Goal: Use online tool/utility

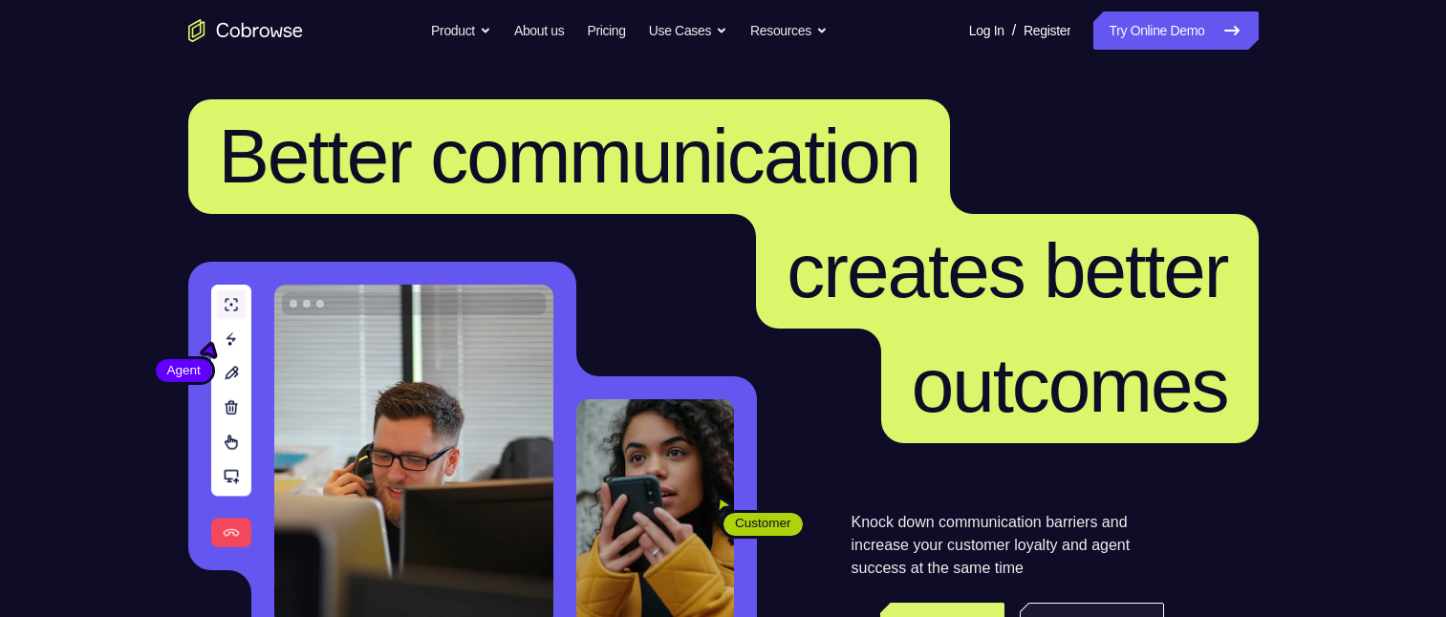
scroll to position [96, 0]
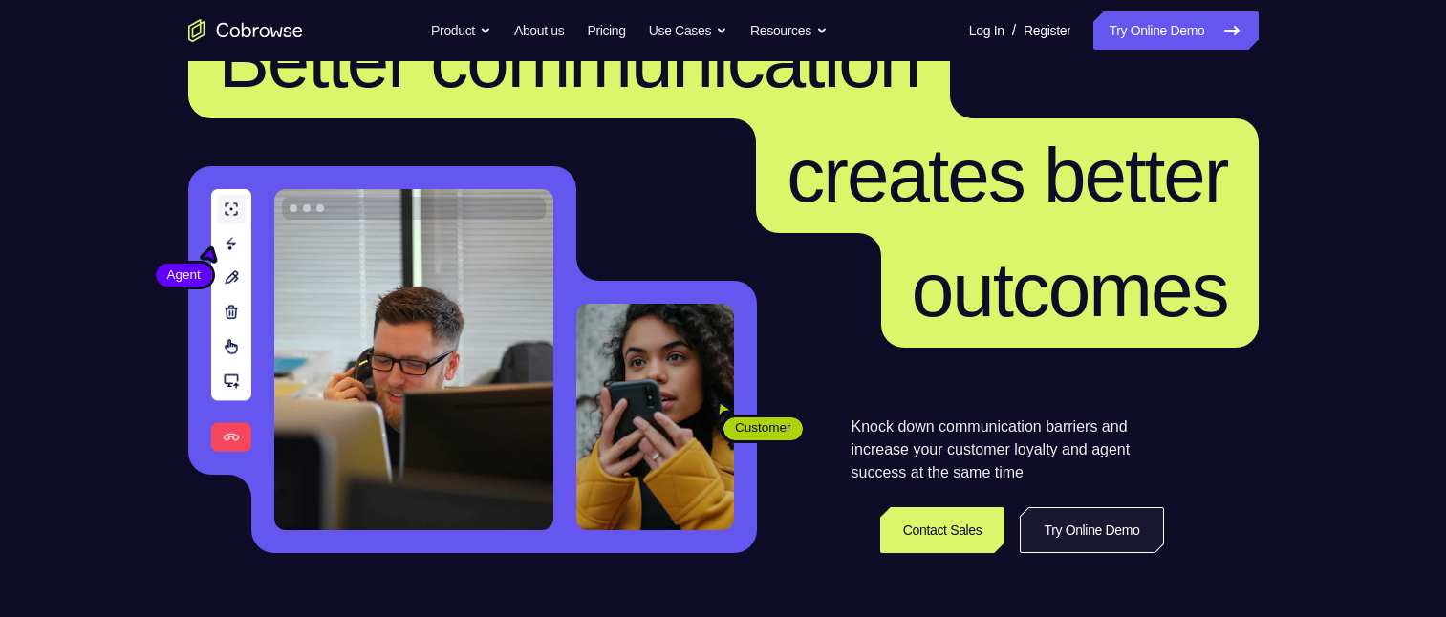
click at [1083, 142] on link "Try Online Demo" at bounding box center [1090, 530] width 143 height 46
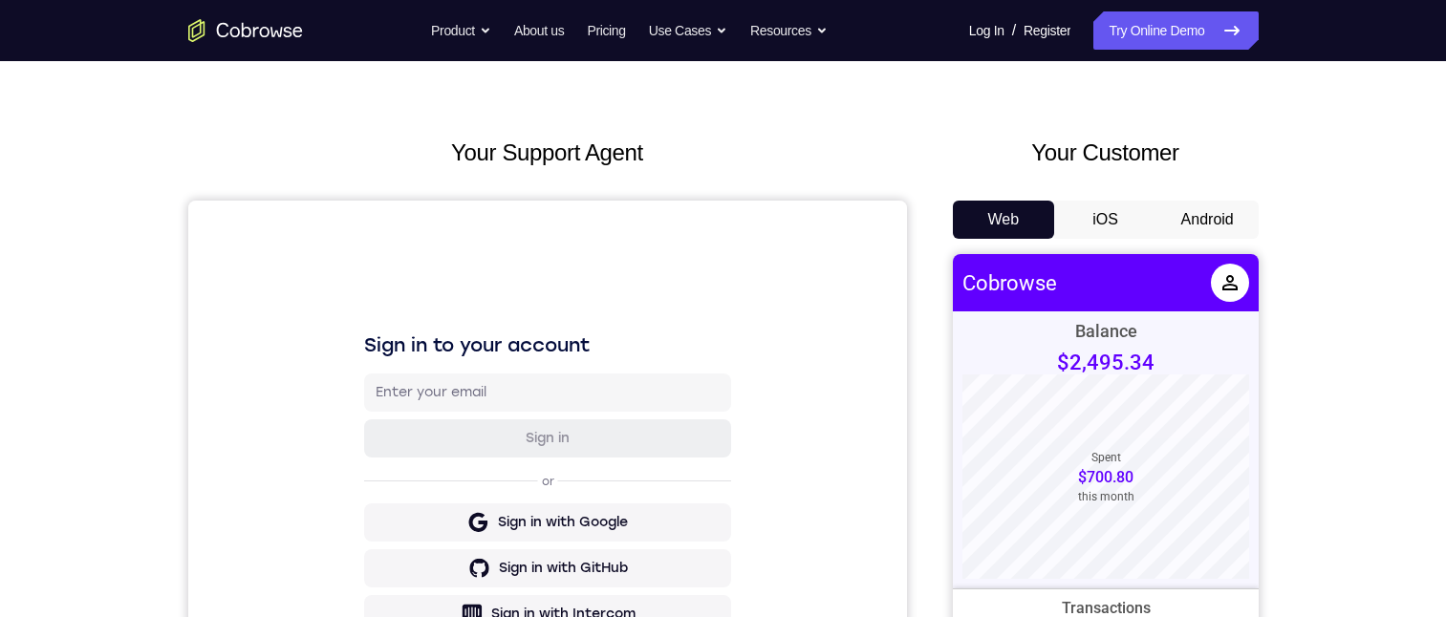
scroll to position [96, 0]
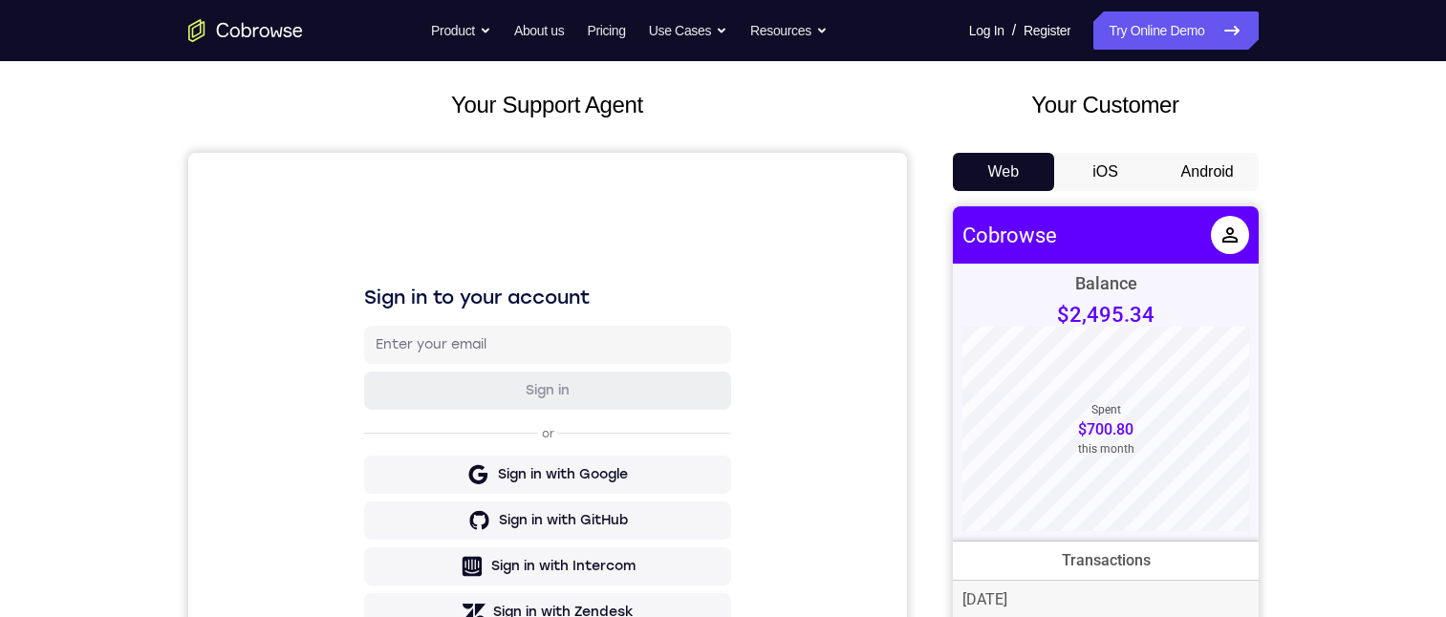
click at [1224, 169] on button "Android" at bounding box center [1207, 172] width 102 height 38
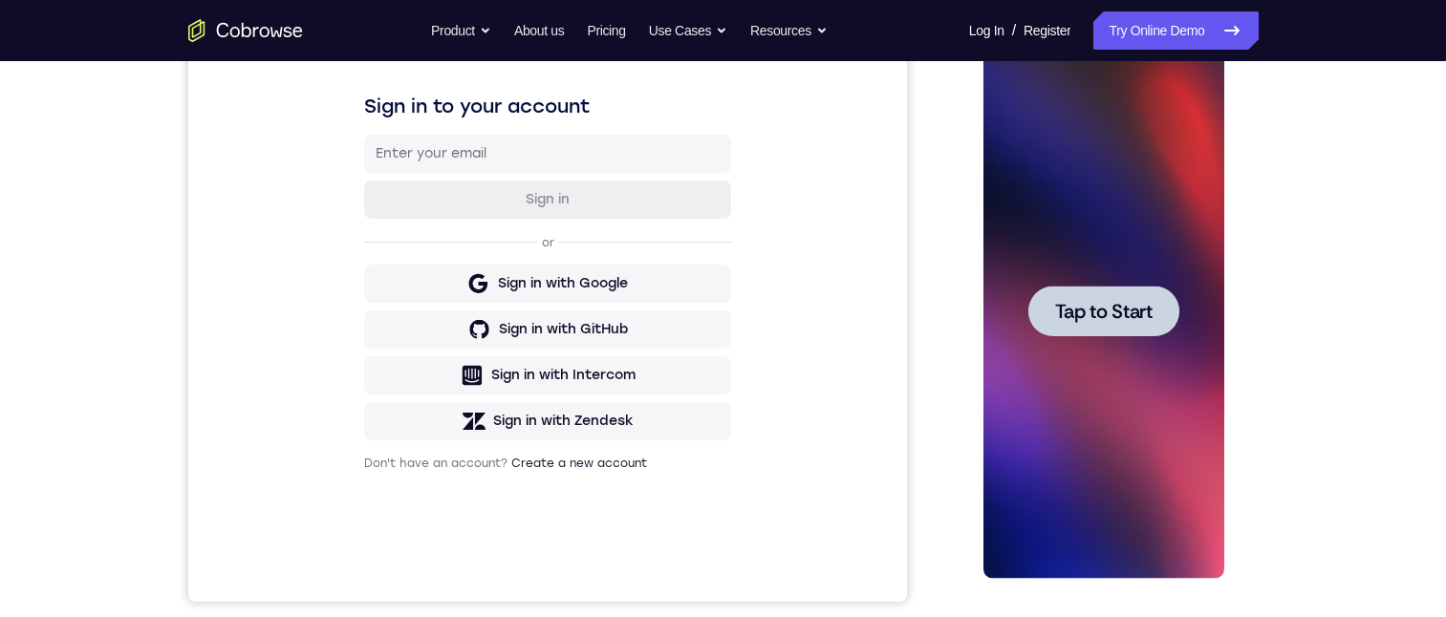
scroll to position [0, 0]
click at [1084, 316] on span "Tap to Start" at bounding box center [1103, 311] width 97 height 19
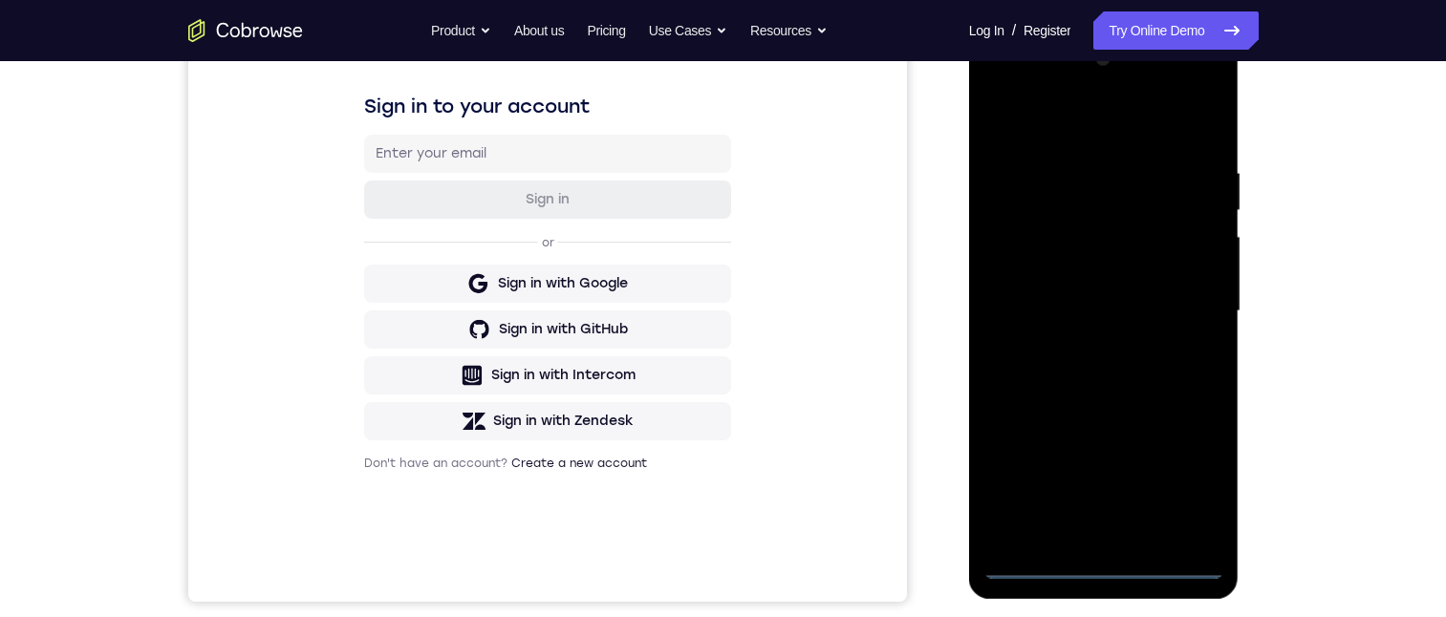
click at [1103, 565] on div at bounding box center [1103, 311] width 241 height 535
drag, startPoint x: 1104, startPoint y: 450, endPoint x: 1062, endPoint y: 332, distance: 124.8
click at [1064, 338] on div at bounding box center [1103, 311] width 241 height 535
click at [1133, 152] on div at bounding box center [1103, 311] width 241 height 535
click at [1098, 130] on div at bounding box center [1103, 311] width 241 height 535
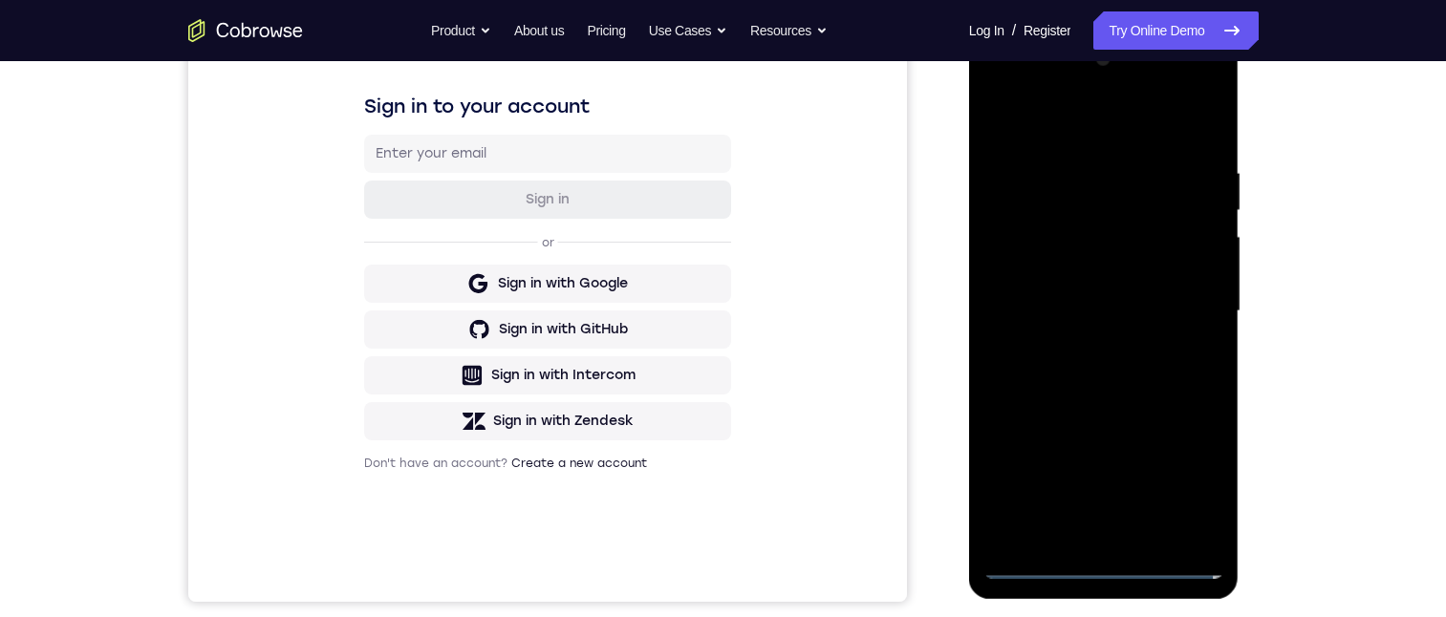
click at [1181, 304] on div at bounding box center [1103, 311] width 241 height 535
click at [1085, 541] on div at bounding box center [1103, 311] width 241 height 535
click at [1043, 296] on div at bounding box center [1103, 311] width 241 height 535
drag, startPoint x: 2228, startPoint y: 251, endPoint x: 1169, endPoint y: 268, distance: 1058.8
click at [1169, 267] on div at bounding box center [1103, 311] width 241 height 535
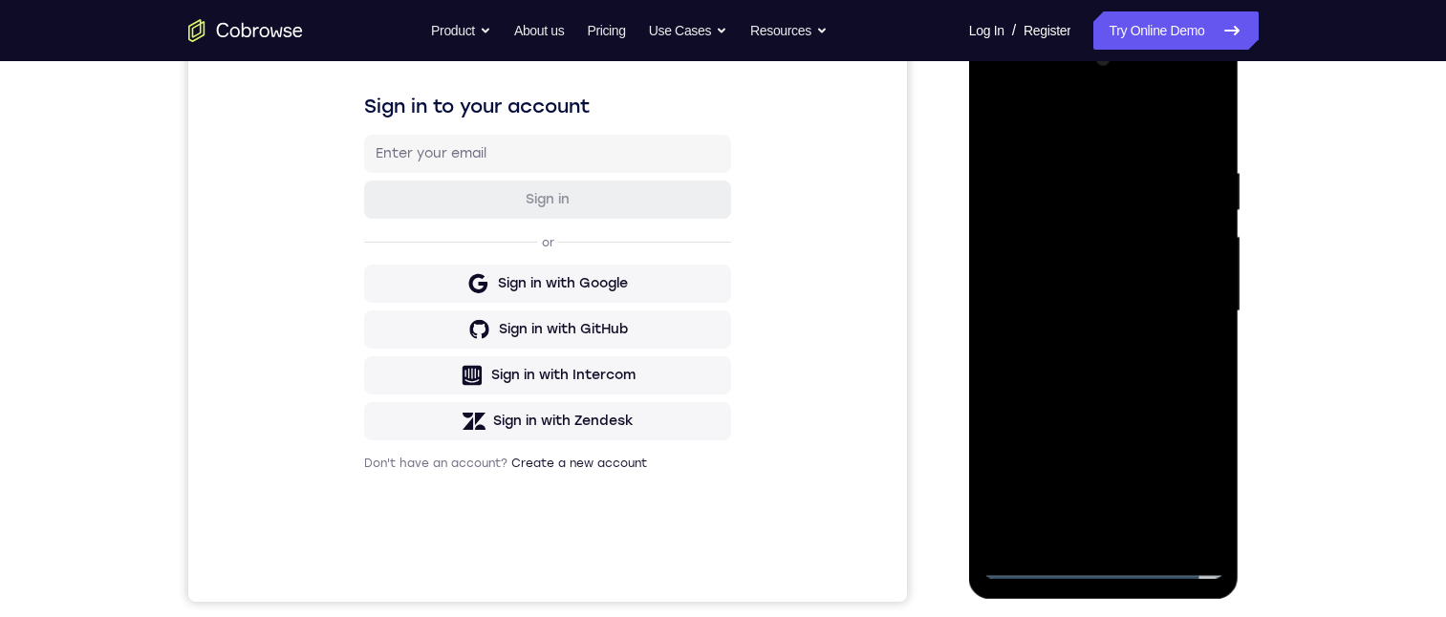
click at [1023, 273] on div at bounding box center [1103, 311] width 241 height 535
click at [1176, 307] on div at bounding box center [1103, 311] width 241 height 535
click at [1078, 416] on div at bounding box center [1103, 311] width 241 height 535
click at [1037, 565] on div at bounding box center [1103, 311] width 241 height 535
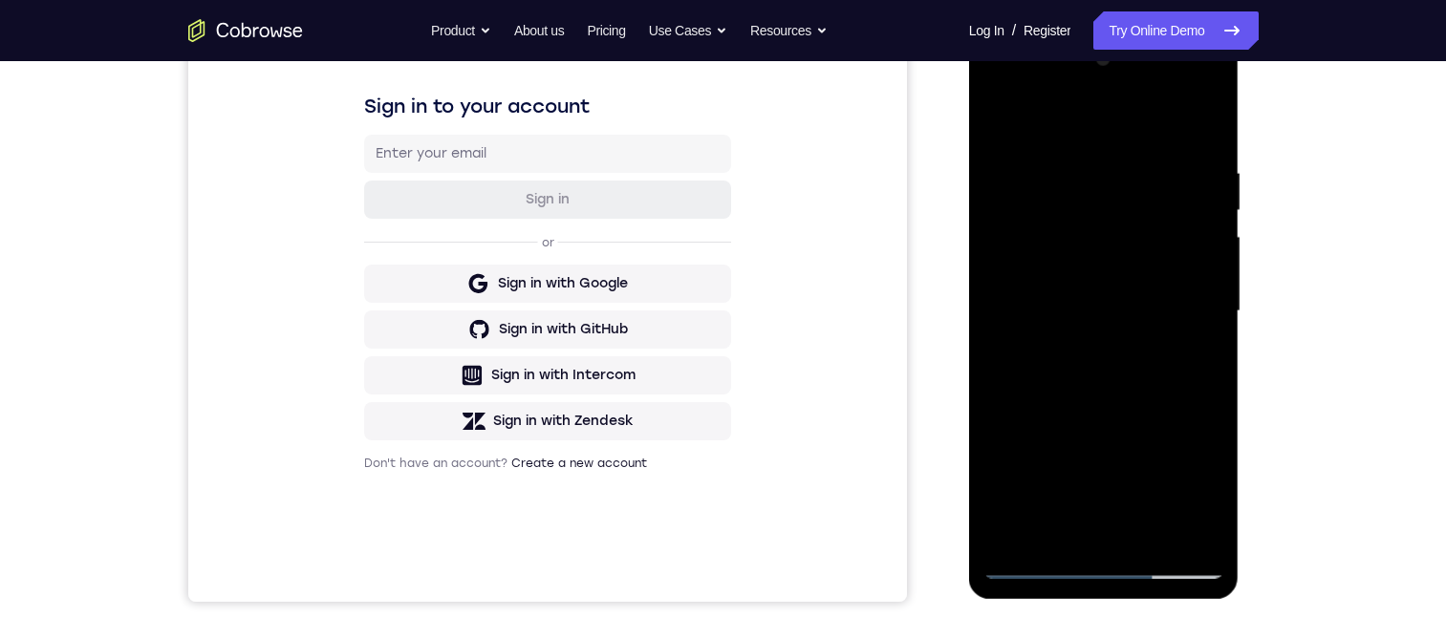
click at [1038, 561] on div at bounding box center [1103, 311] width 241 height 535
click at [1071, 518] on div at bounding box center [1103, 311] width 241 height 535
drag, startPoint x: 1020, startPoint y: 246, endPoint x: 999, endPoint y: 238, distance: 22.4
click at [1020, 246] on div at bounding box center [1103, 311] width 241 height 535
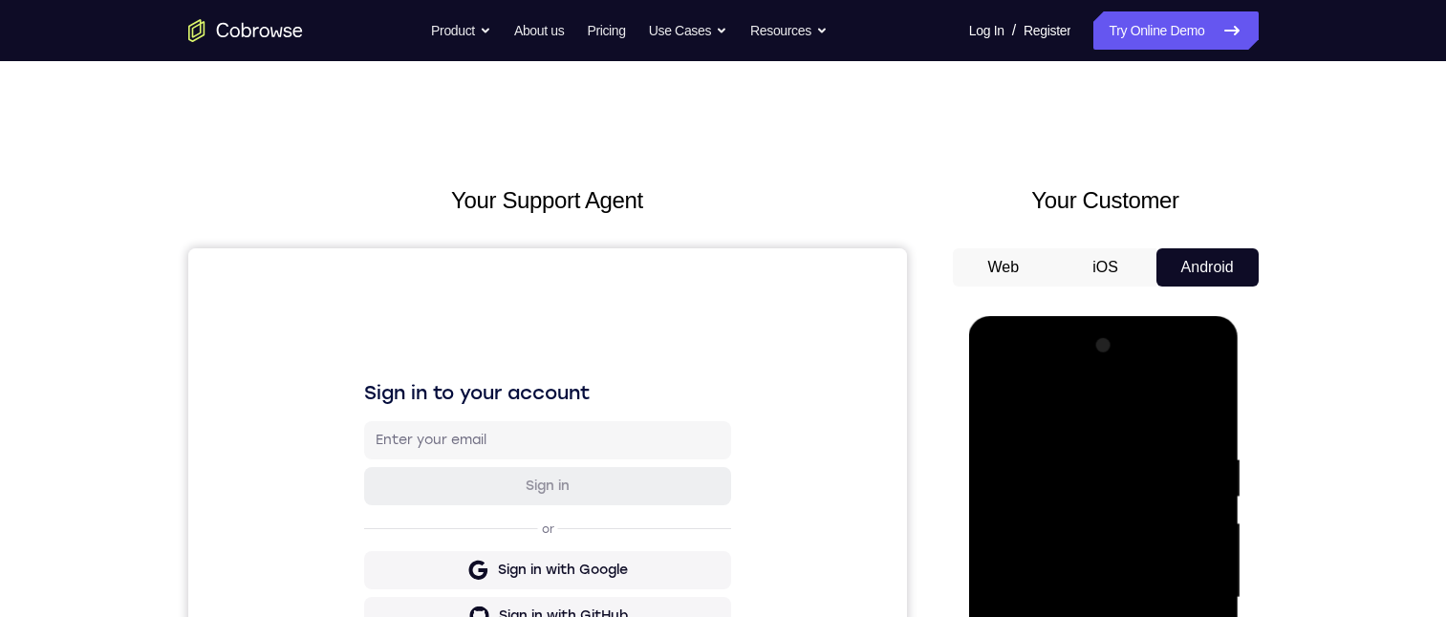
scroll to position [191, 0]
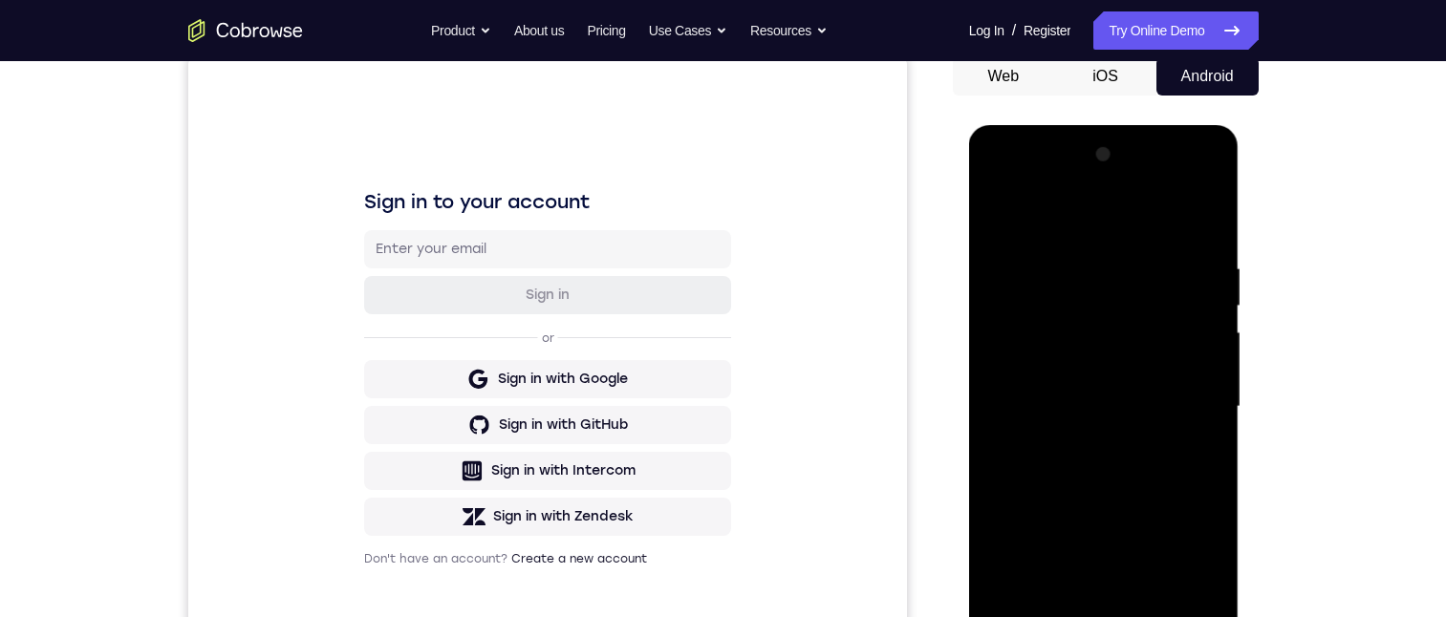
click at [993, 183] on div at bounding box center [1103, 406] width 241 height 535
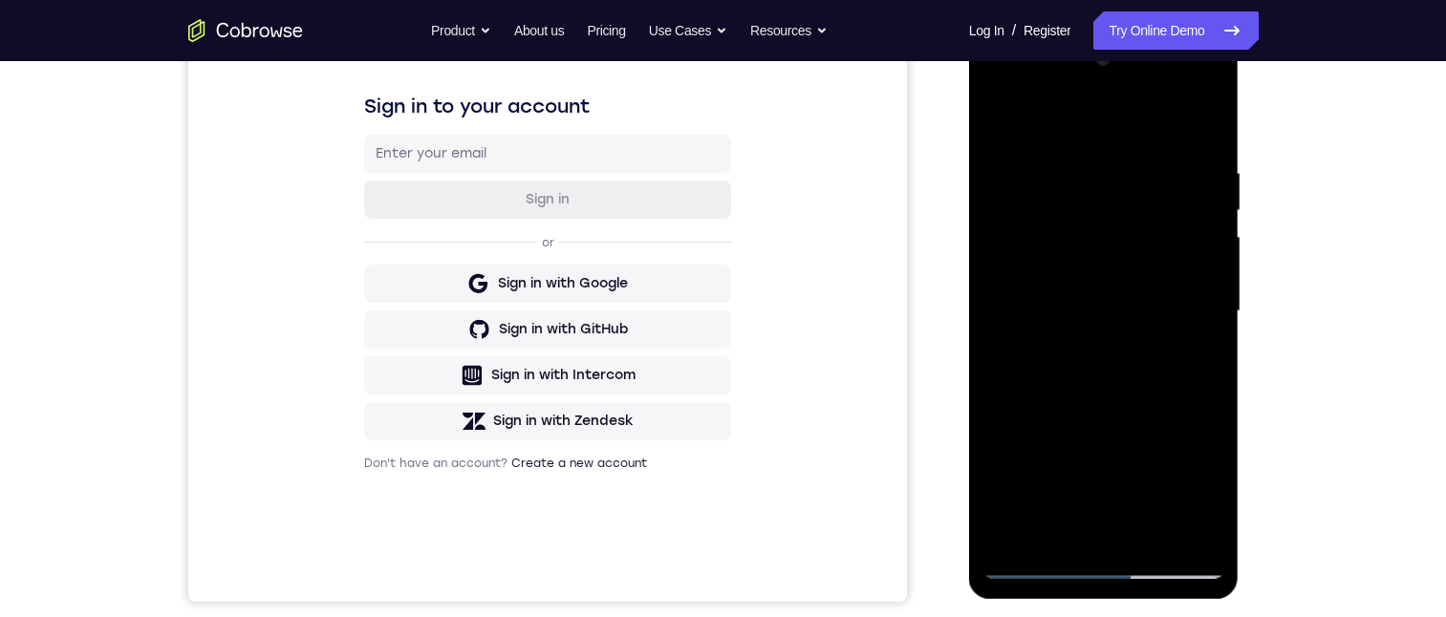
drag, startPoint x: 1021, startPoint y: 261, endPoint x: 2028, endPoint y: 644, distance: 1077.4
click at [1021, 261] on div at bounding box center [1103, 311] width 241 height 535
click at [1115, 539] on div at bounding box center [1103, 311] width 241 height 535
click at [997, 93] on div at bounding box center [1103, 311] width 241 height 535
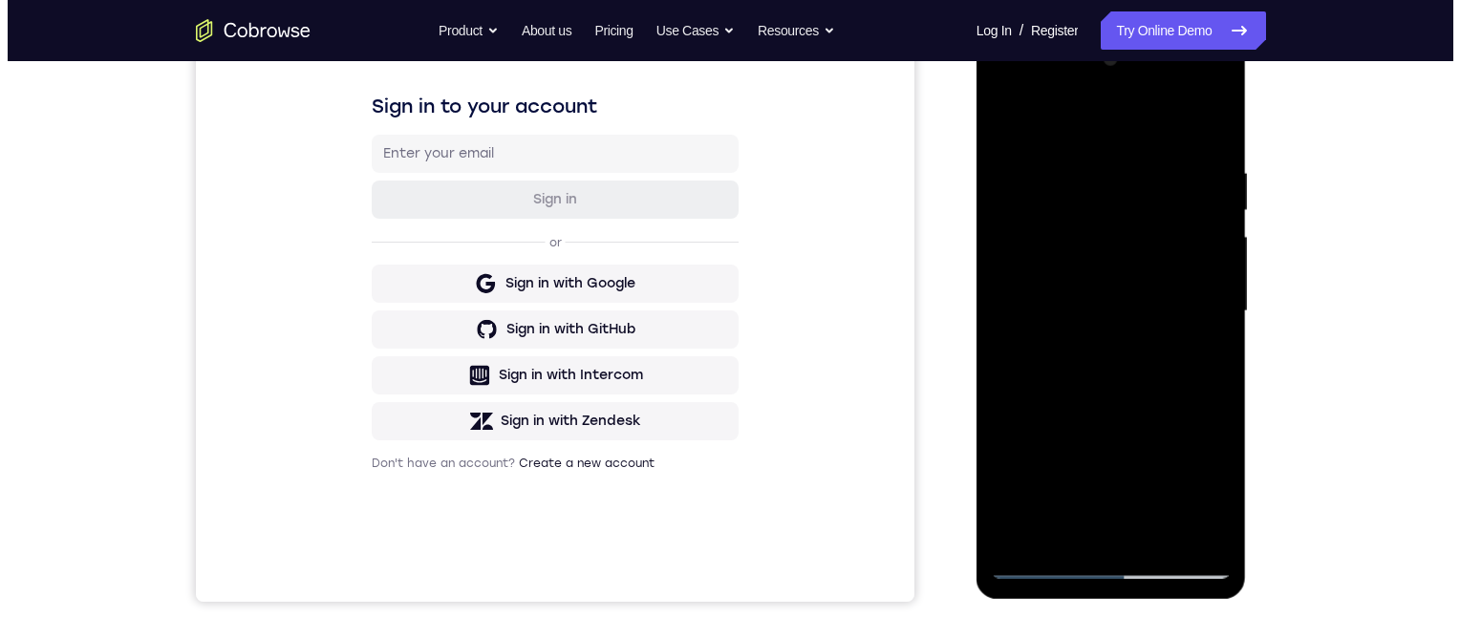
scroll to position [0, 0]
